Goal: Task Accomplishment & Management: Use online tool/utility

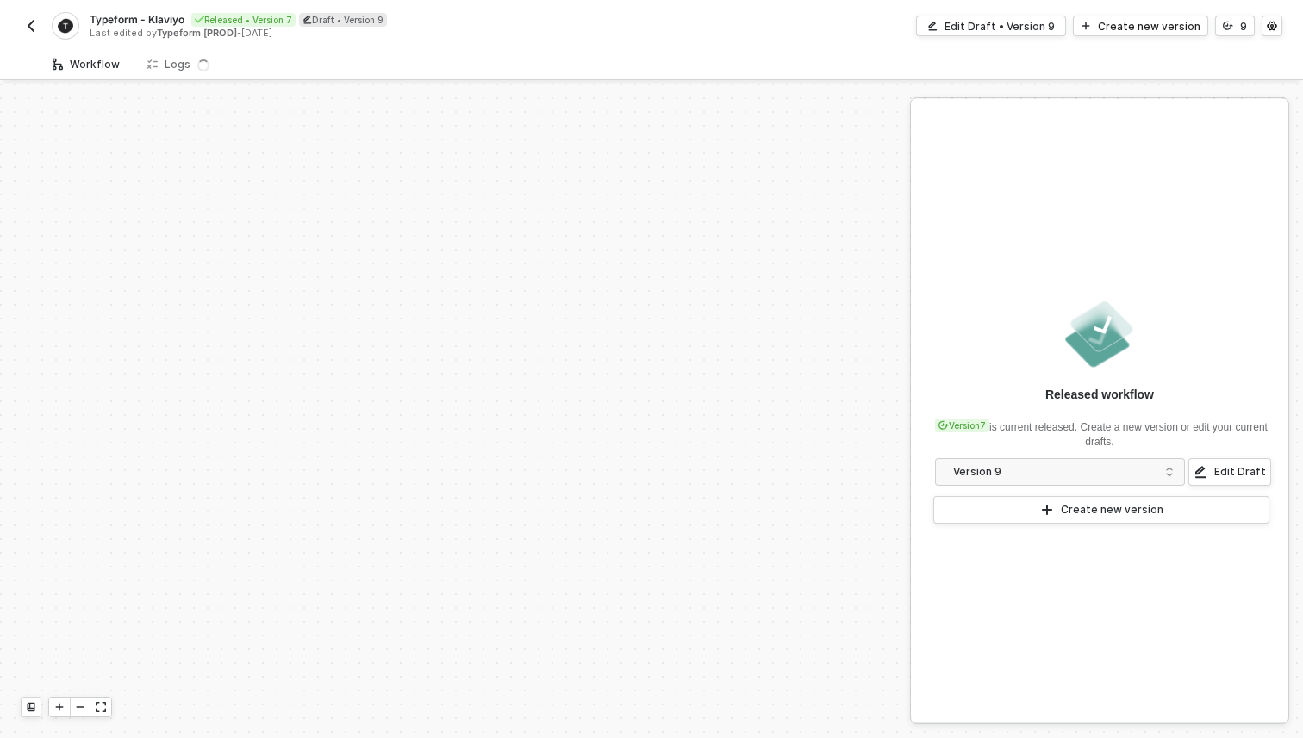
scroll to position [400, 0]
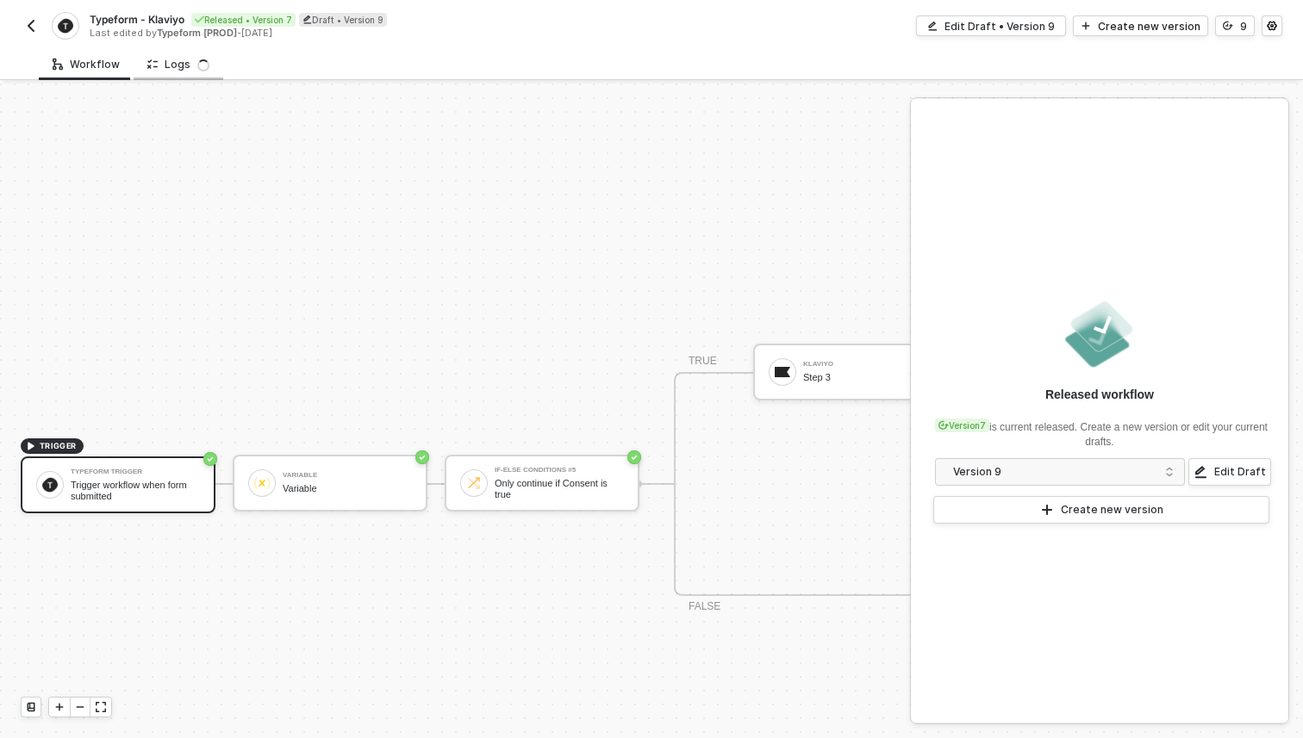
click at [177, 69] on div "Logs" at bounding box center [178, 65] width 62 height 14
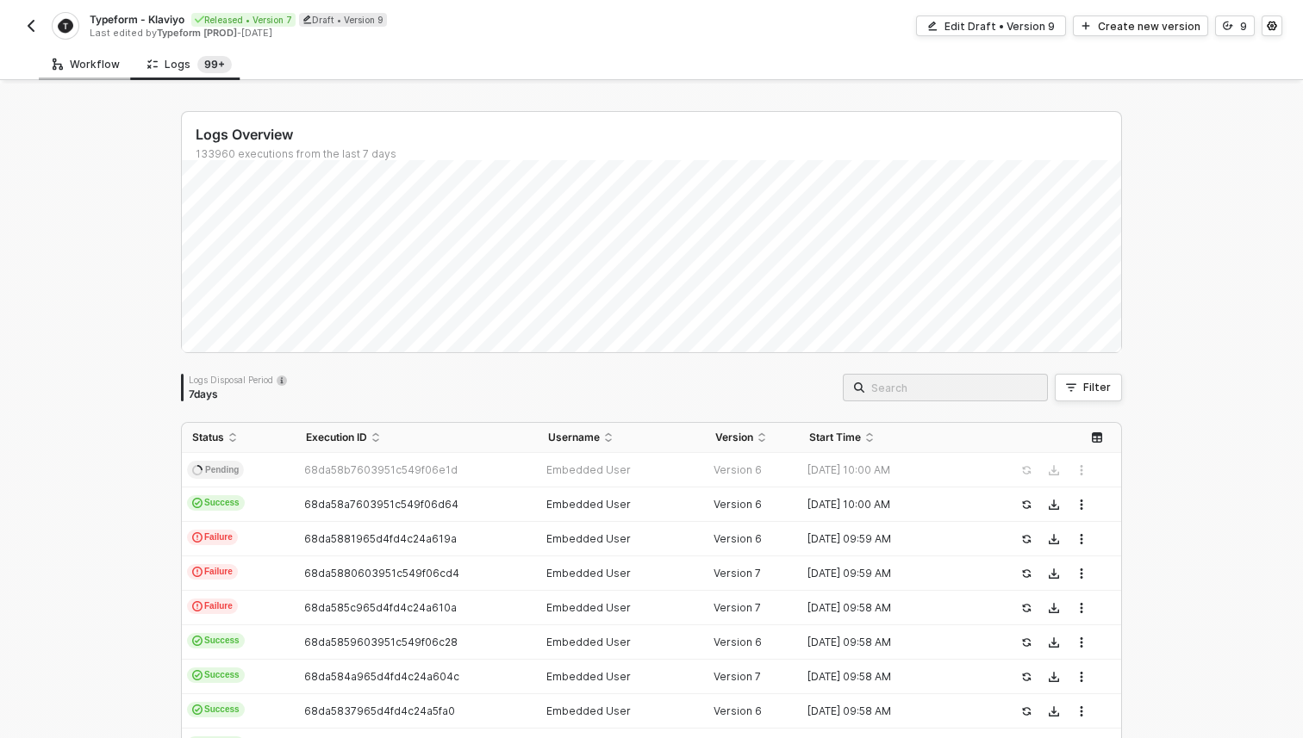
click at [74, 64] on div "Workflow" at bounding box center [86, 65] width 67 height 14
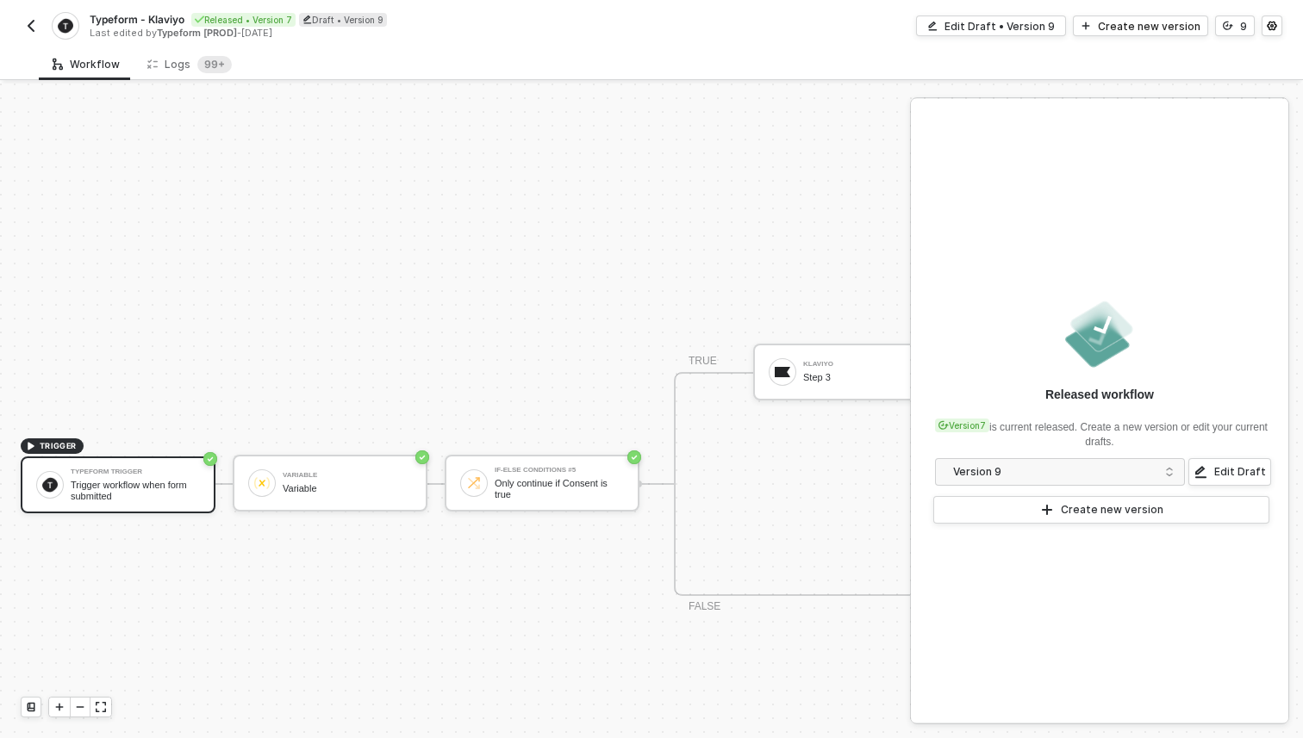
click at [898, 117] on div "TRIGGER Typeform Trigger Trigger workflow when form submitted Variable Variable…" at bounding box center [651, 484] width 1303 height 1600
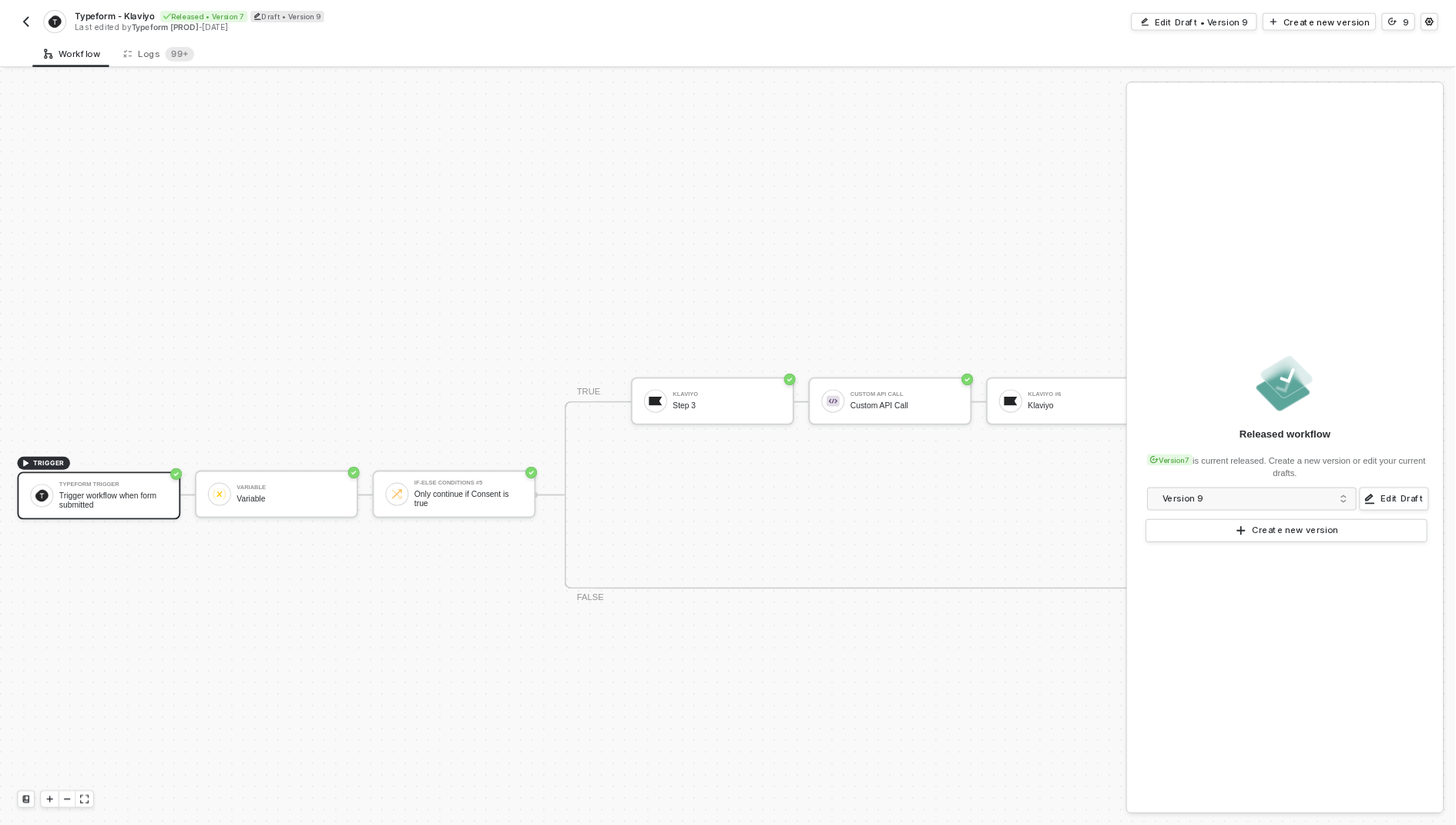
scroll to position [372, 0]
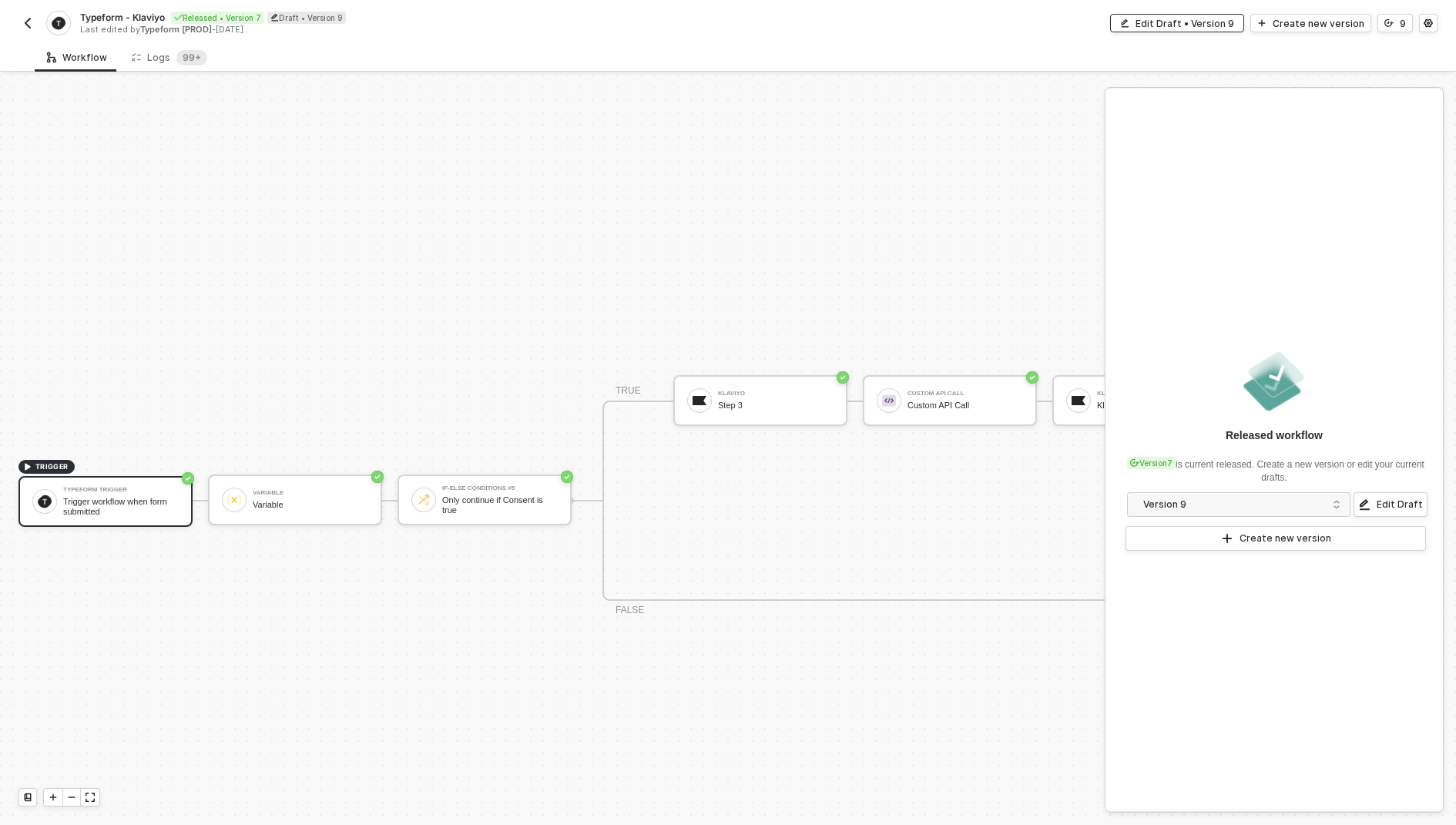
click at [1164, 25] on div "Edit Draft • Version 9" at bounding box center [1184, 23] width 98 height 13
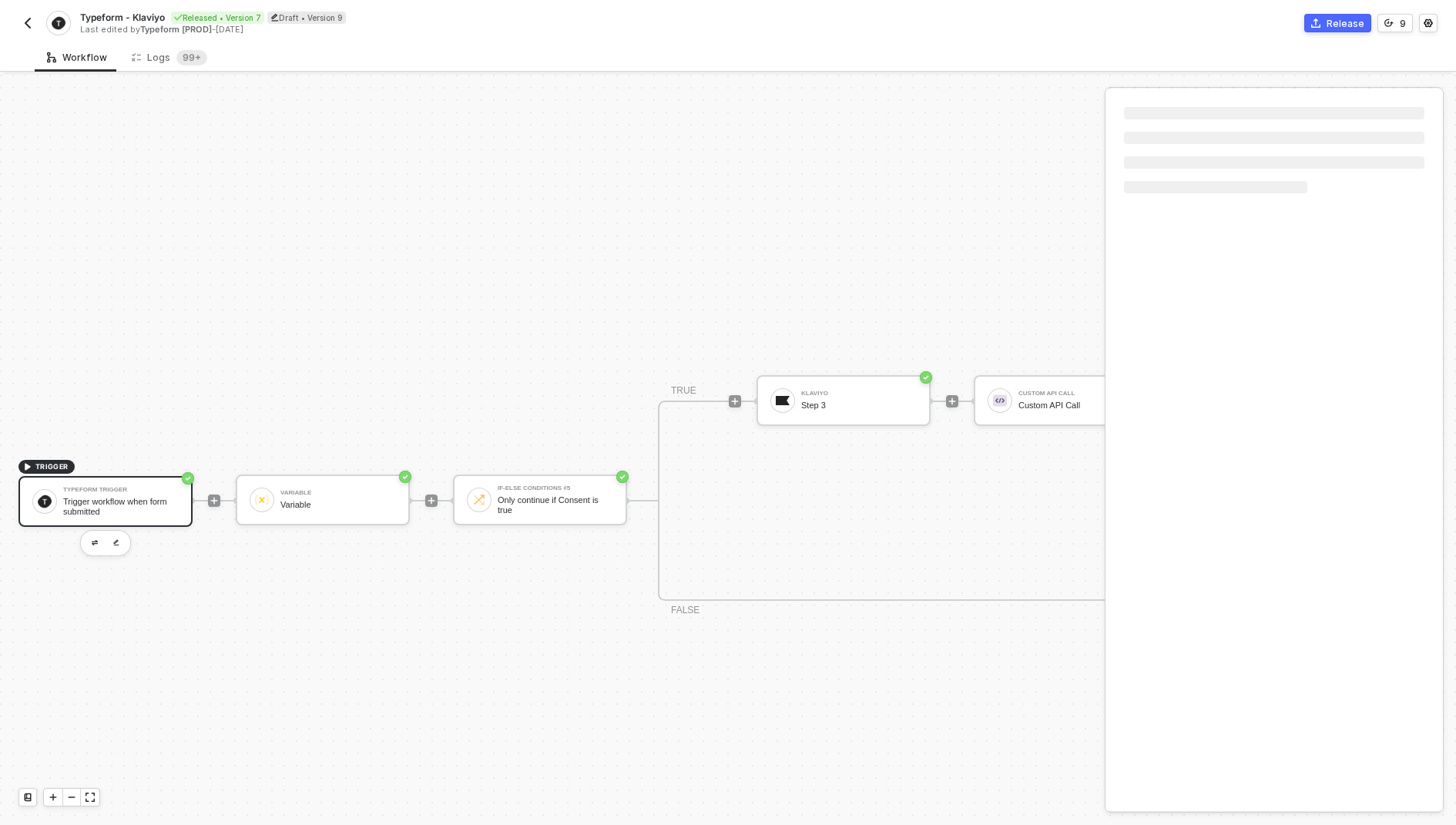
click at [974, 161] on div "TRIGGER Typeform Trigger Trigger workflow when form submitted Variable Variable…" at bounding box center [1164, 500] width 2327 height 1595
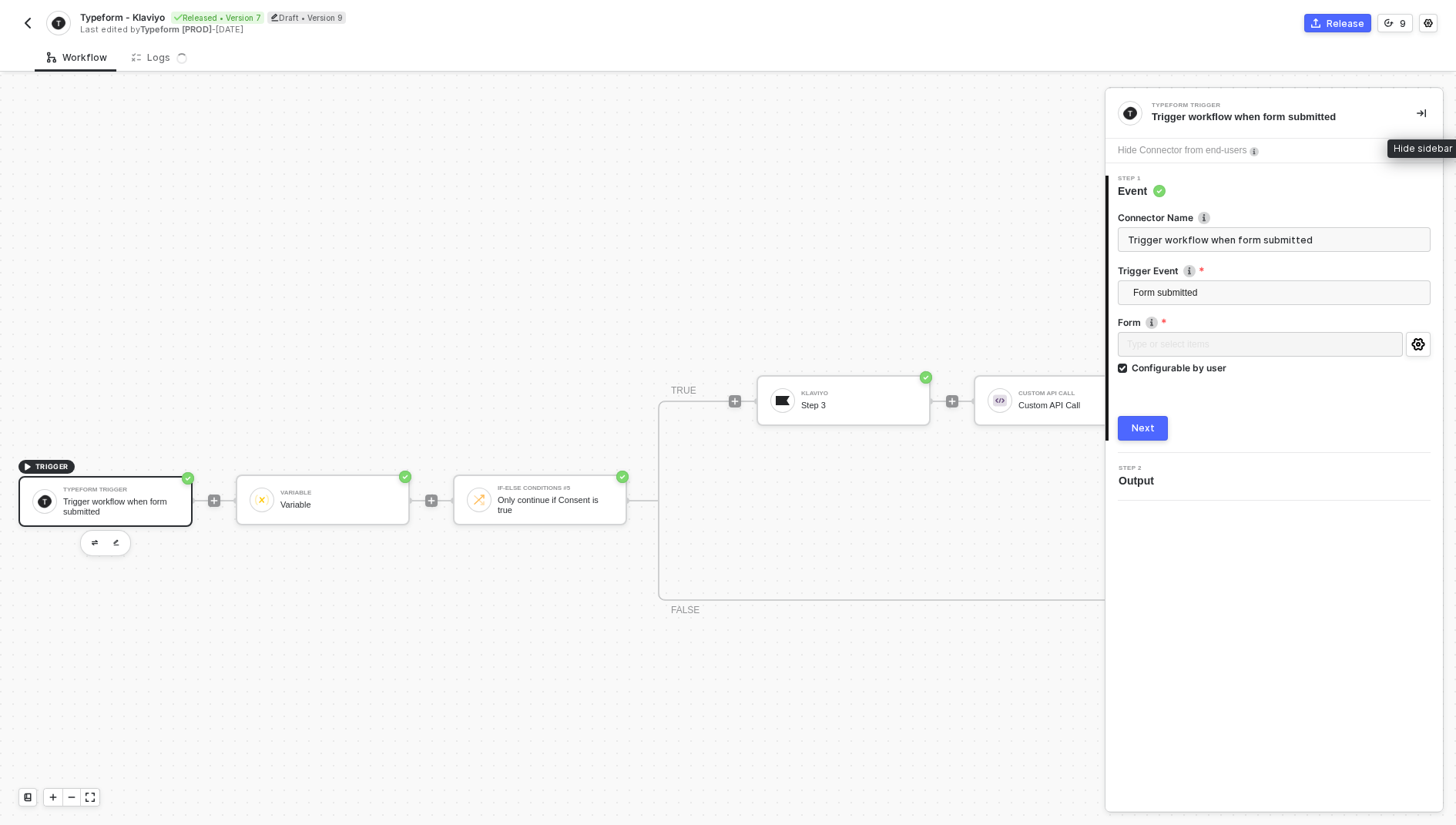
click at [1164, 121] on button "button" at bounding box center [1421, 113] width 19 height 19
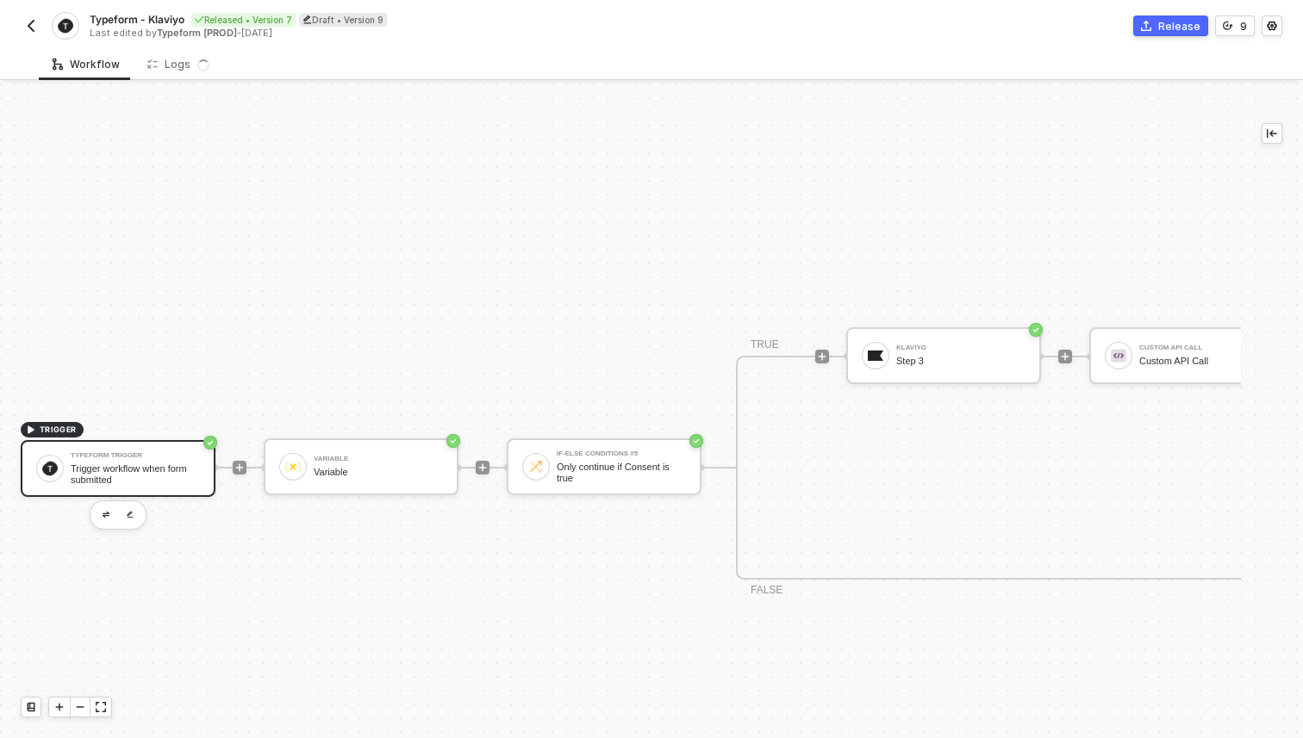
scroll to position [416, 0]
click at [1274, 62] on div "Workflow Logs 99+" at bounding box center [671, 64] width 1264 height 32
click at [28, 22] on img "button" at bounding box center [31, 26] width 14 height 14
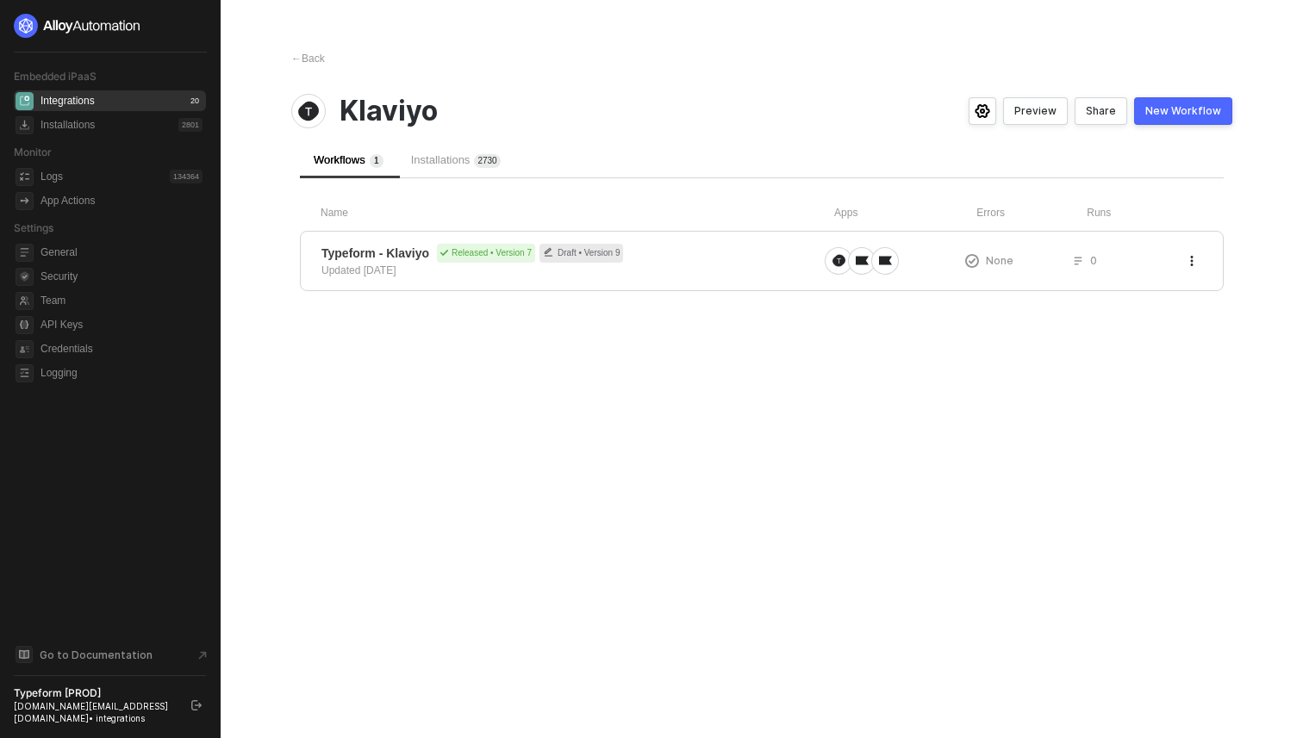
click at [106, 107] on div "Integrations 20" at bounding box center [122, 100] width 162 height 21
